Goal: Entertainment & Leisure: Consume media (video, audio)

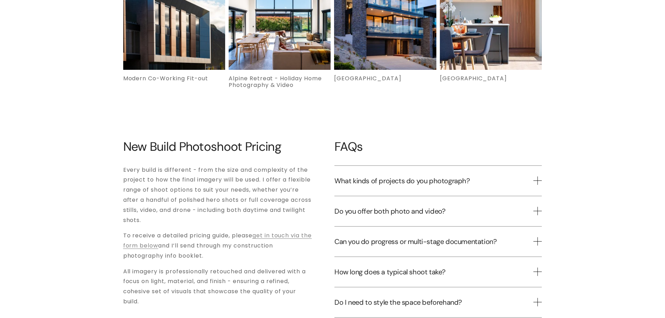
scroll to position [1850, 0]
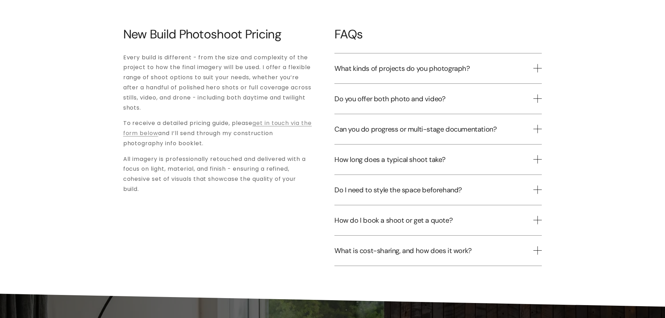
click at [400, 94] on span "Do you offer both photo and video?" at bounding box center [433, 98] width 199 height 9
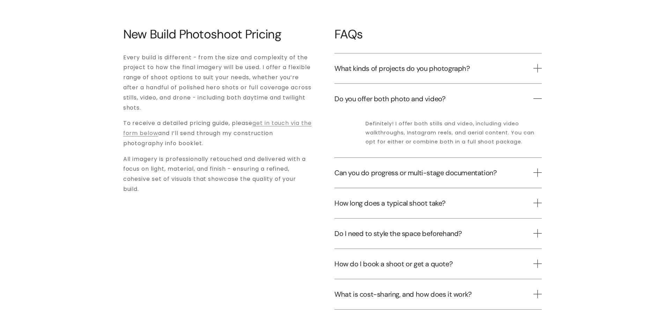
click at [400, 94] on span "Do you offer both photo and video?" at bounding box center [433, 98] width 199 height 9
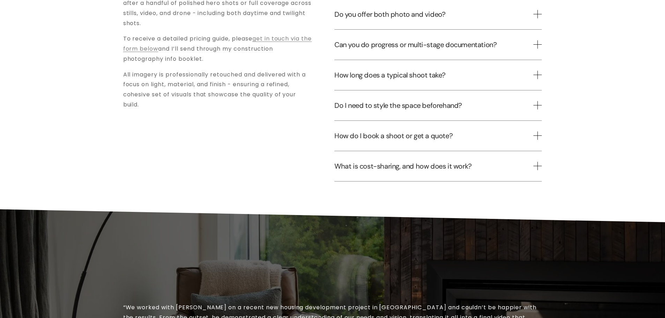
scroll to position [1989, 0]
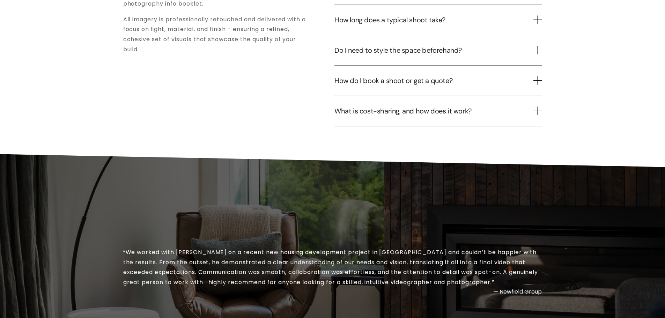
click at [429, 76] on span "How do I book a shoot or get a quote?" at bounding box center [433, 80] width 199 height 9
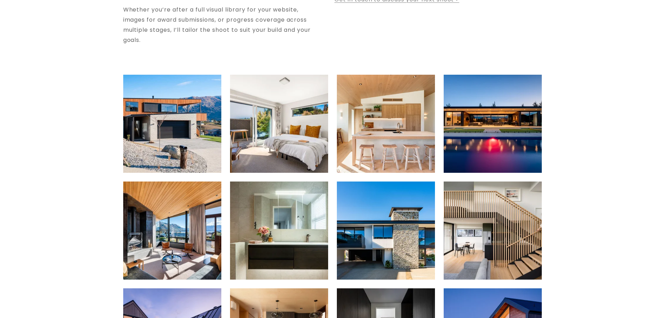
scroll to position [0, 0]
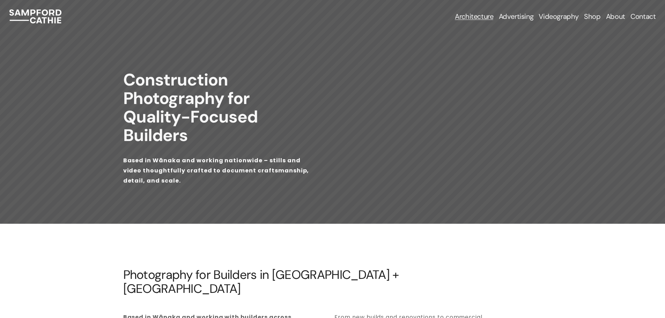
click at [0, 0] on span "Advertising & Brand Photography" at bounding box center [0, 0] width 0 height 0
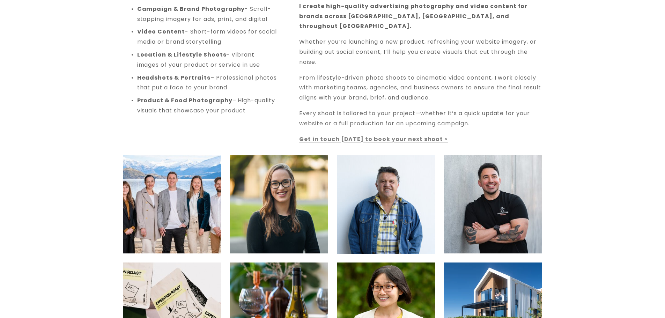
scroll to position [419, 0]
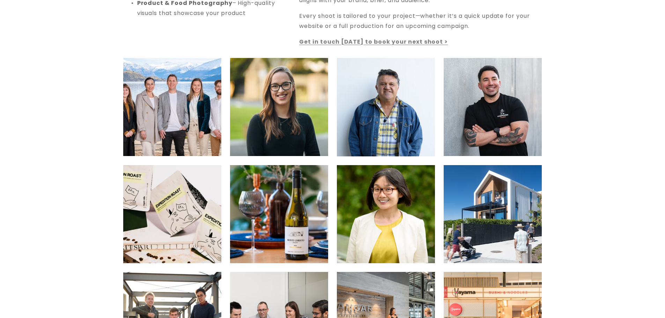
click at [176, 196] on img at bounding box center [172, 224] width 98 height 147
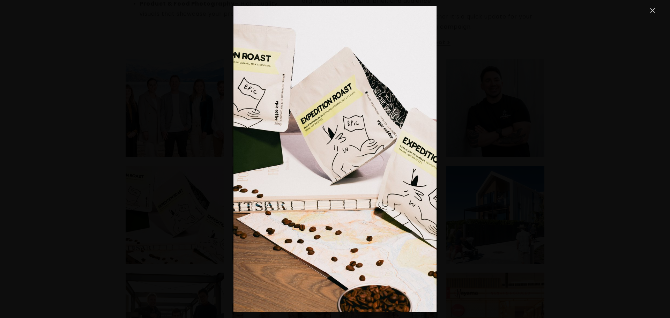
click at [204, 143] on div "Gallery" at bounding box center [334, 158] width 643 height 305
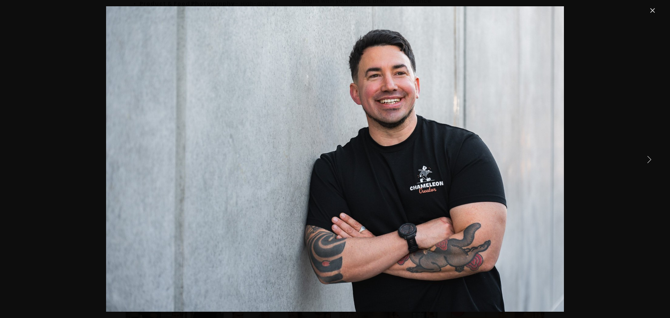
click at [664, 141] on div "Gallery" at bounding box center [335, 159] width 670 height 318
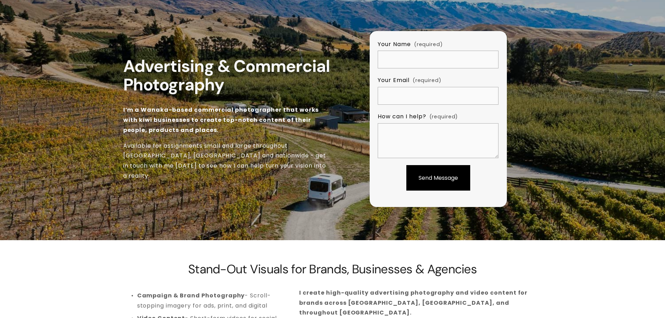
scroll to position [0, 0]
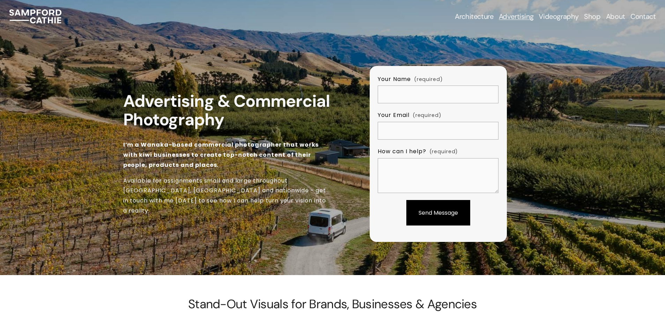
click at [553, 15] on link "Videography" at bounding box center [558, 17] width 40 height 10
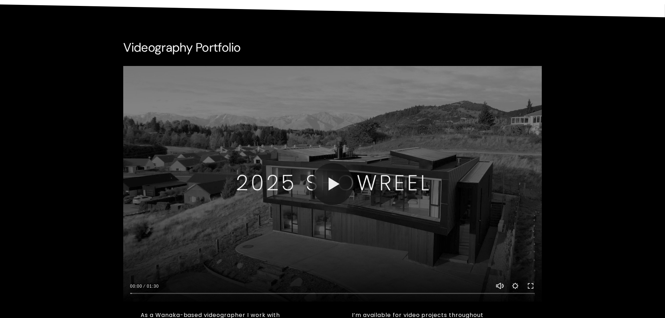
scroll to position [454, 0]
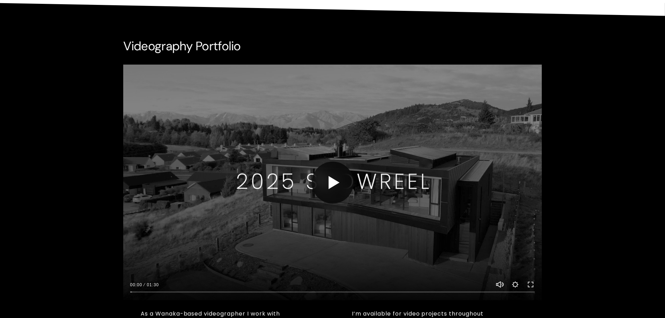
click at [328, 184] on button "Play" at bounding box center [333, 183] width 42 height 42
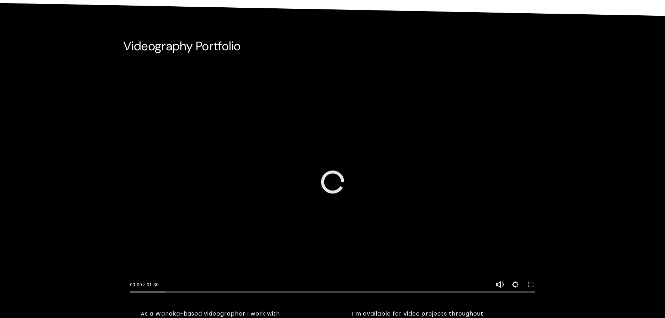
click at [342, 187] on icon at bounding box center [332, 181] width 35 height 35
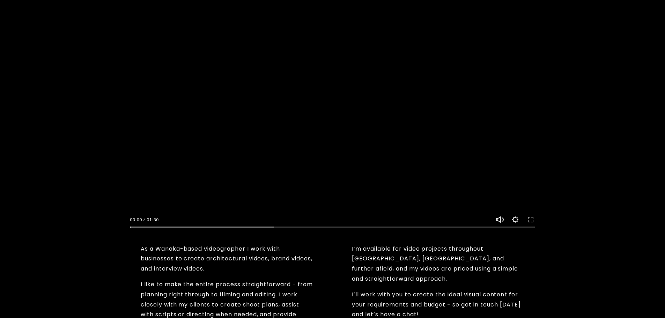
scroll to position [523, 0]
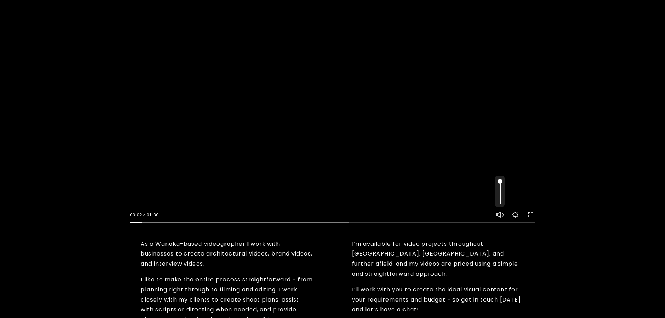
type input "2.95"
type input "0.2"
type input "3.31"
type input "0.2"
click at [500, 198] on input "Volume" at bounding box center [500, 191] width 10 height 31
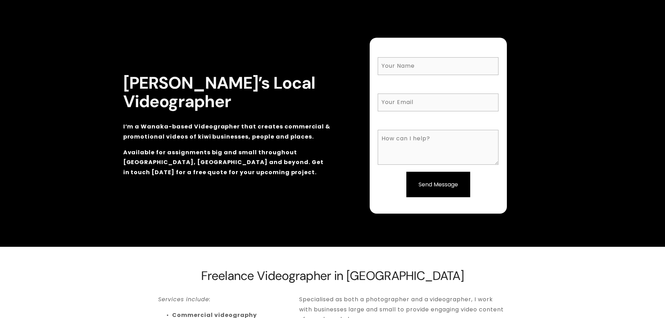
scroll to position [0, 0]
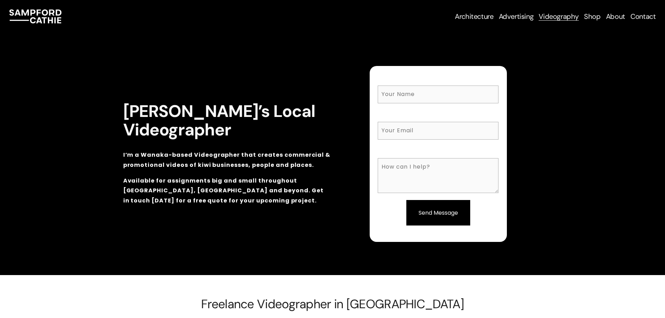
click at [52, 9] on img at bounding box center [35, 16] width 52 height 14
type input "60.99"
